Goal: Information Seeking & Learning: Learn about a topic

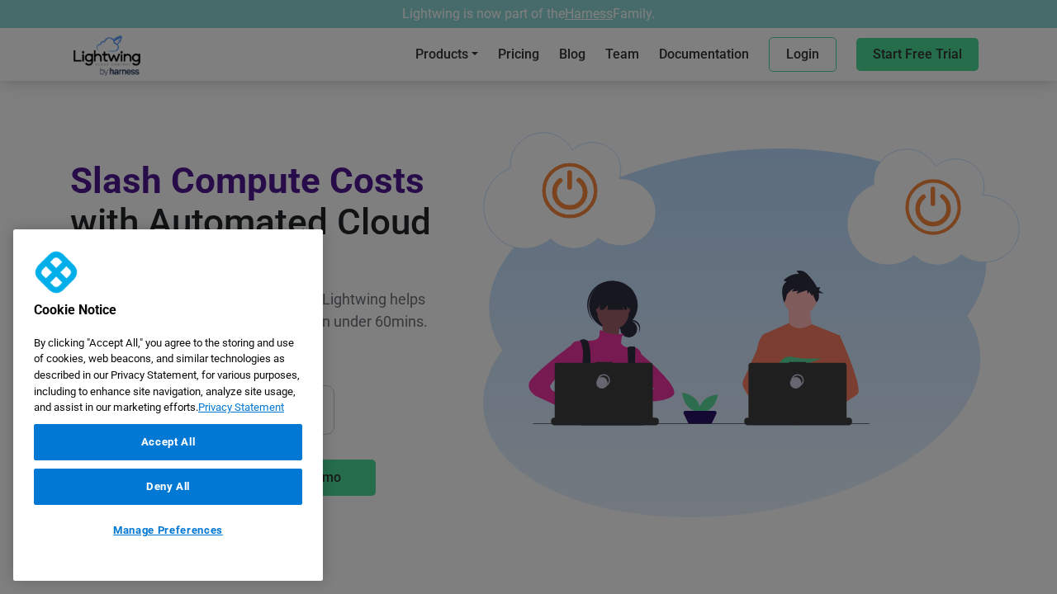
scroll to position [2707, 0]
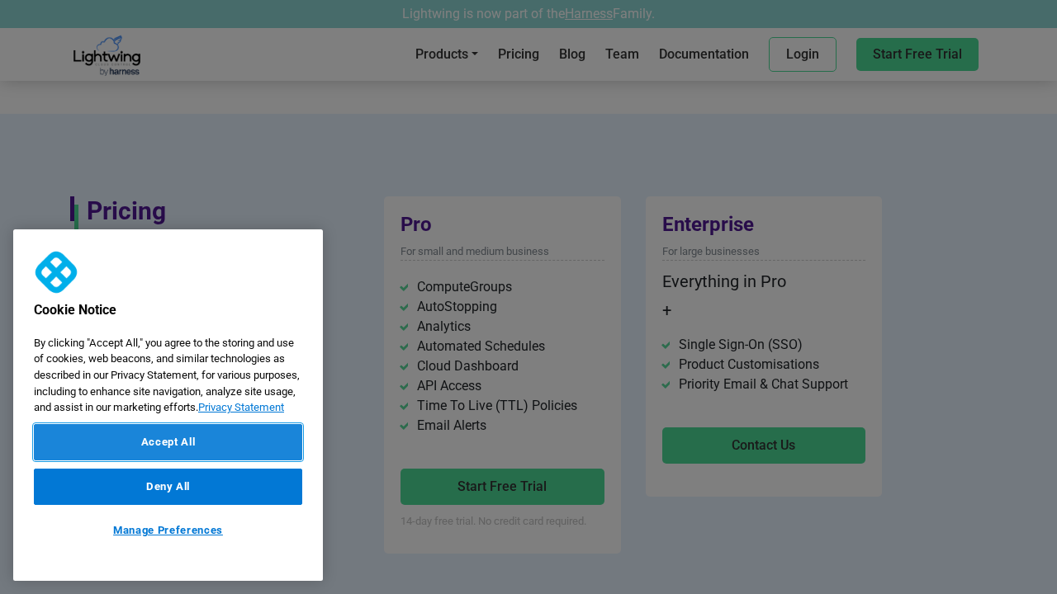
click at [168, 442] on button "Accept All" at bounding box center [168, 442] width 268 height 36
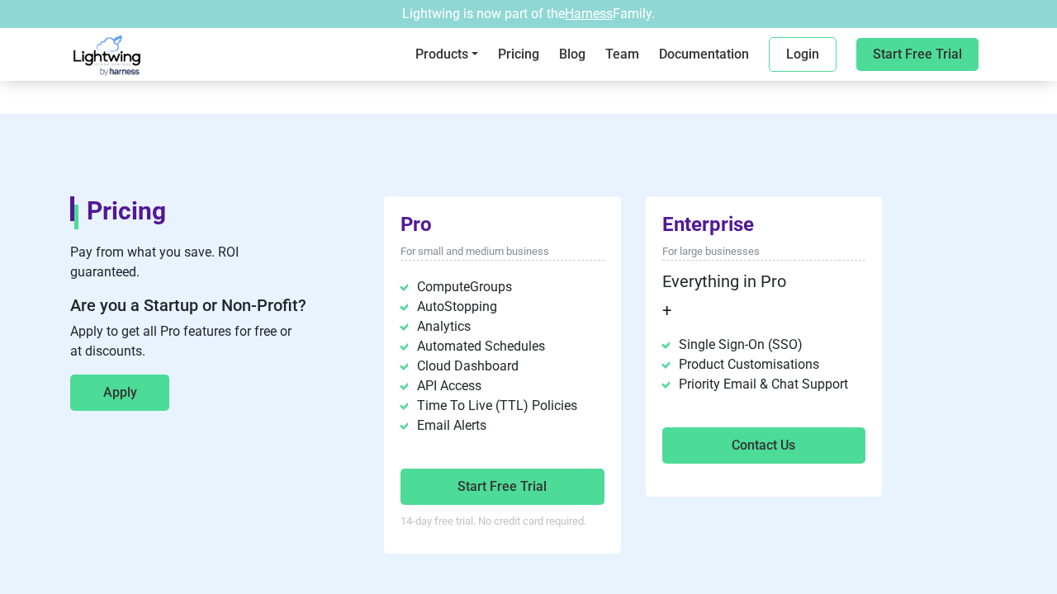
scroll to position [3974, 0]
